Goal: Task Accomplishment & Management: Use online tool/utility

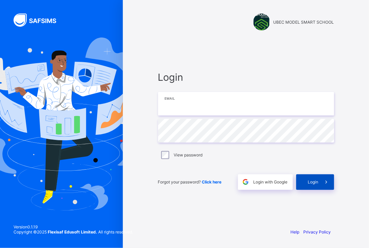
type input "**********"
click at [304, 180] on div "Login" at bounding box center [315, 182] width 38 height 16
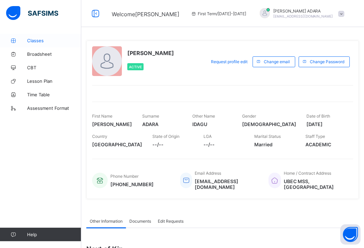
click at [41, 42] on span "Classes" at bounding box center [54, 40] width 54 height 5
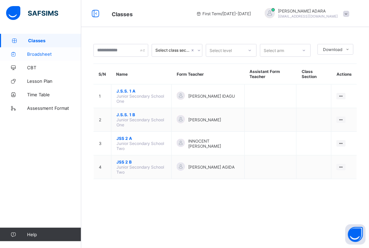
click at [40, 53] on span "Broadsheet" at bounding box center [54, 53] width 54 height 5
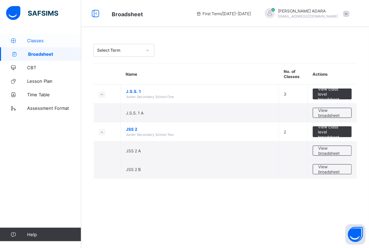
click at [41, 41] on span "Classes" at bounding box center [54, 40] width 54 height 5
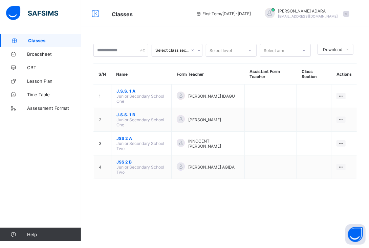
click at [41, 41] on span "Classes" at bounding box center [54, 40] width 53 height 5
click at [66, 43] on span "Classes" at bounding box center [54, 40] width 53 height 5
click at [199, 52] on icon at bounding box center [199, 50] width 4 height 7
click at [143, 49] on div at bounding box center [120, 50] width 55 height 13
click at [304, 51] on icon at bounding box center [304, 50] width 2 height 1
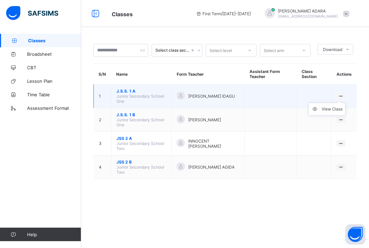
click at [342, 103] on ul "View Class" at bounding box center [326, 109] width 37 height 13
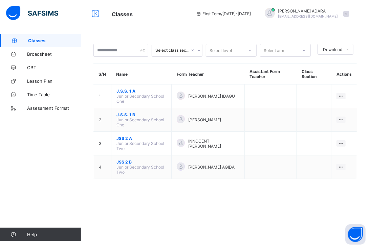
click at [50, 40] on span "Classes" at bounding box center [54, 40] width 53 height 5
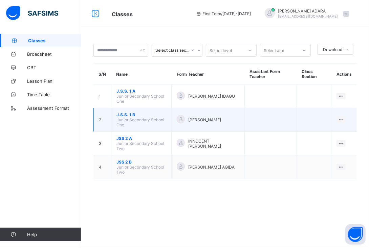
click at [126, 126] on td "J.S.S. 1 B Junior Secondary School One" at bounding box center [141, 120] width 60 height 24
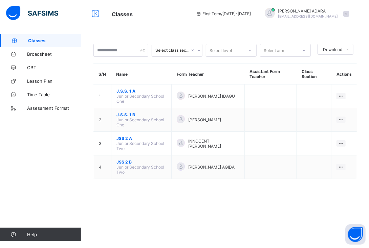
click at [43, 37] on link "Classes" at bounding box center [40, 41] width 81 height 14
click at [14, 39] on icon at bounding box center [14, 40] width 27 height 5
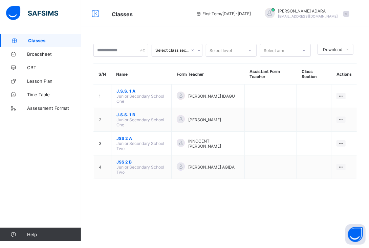
click at [65, 43] on span "Classes" at bounding box center [54, 40] width 53 height 5
click at [53, 41] on span "Classes" at bounding box center [54, 40] width 53 height 5
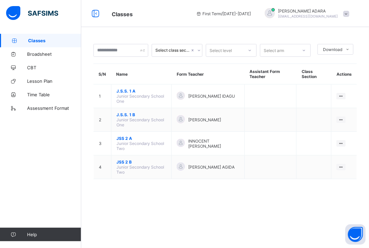
click at [53, 41] on span "Classes" at bounding box center [54, 40] width 53 height 5
click at [367, 3] on div "First Term / [DATE]-[DATE] MATHIAS ADARA [EMAIL_ADDRESS][DOMAIN_NAME]" at bounding box center [280, 13] width 176 height 27
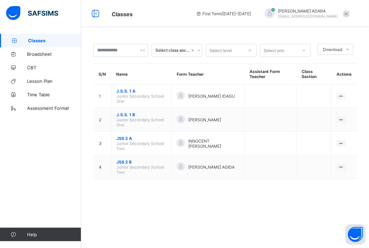
click at [367, 3] on div "First Term / [DATE]-[DATE] MATHIAS ADARA [EMAIL_ADDRESS][DOMAIN_NAME]" at bounding box center [280, 13] width 176 height 27
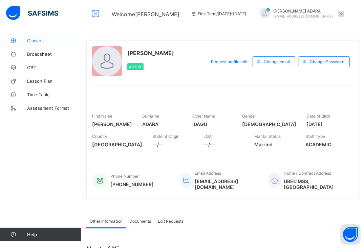
click at [37, 38] on span "Classes" at bounding box center [54, 40] width 54 height 5
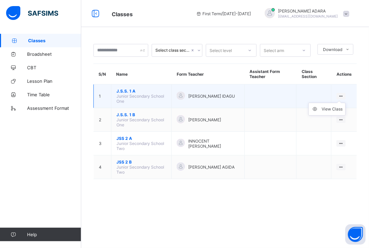
click at [341, 103] on ul "View Class" at bounding box center [326, 109] width 37 height 13
click at [331, 109] on div "View Class" at bounding box center [331, 109] width 21 height 7
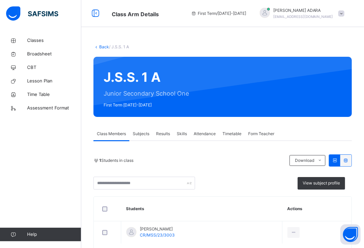
click at [205, 134] on span "Attendance" at bounding box center [204, 134] width 22 height 6
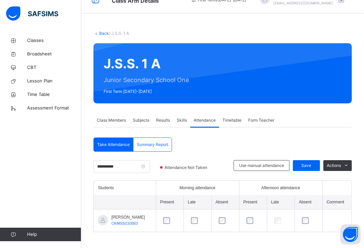
scroll to position [16, 0]
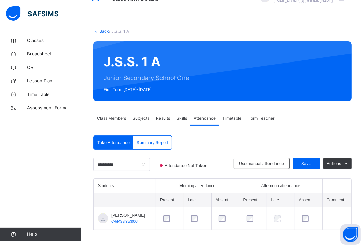
drag, startPoint x: 254, startPoint y: 186, endPoint x: 344, endPoint y: 185, distance: 89.3
click at [344, 185] on tr "Students Morning attendance Afternoon attendance" at bounding box center [222, 186] width 257 height 14
click at [304, 183] on div "Afternoon attendance" at bounding box center [280, 186] width 75 height 6
click at [286, 141] on div "**********" at bounding box center [222, 184] width 258 height 96
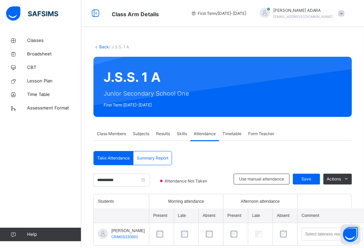
scroll to position [20, 0]
